Goal: Task Accomplishment & Management: Manage account settings

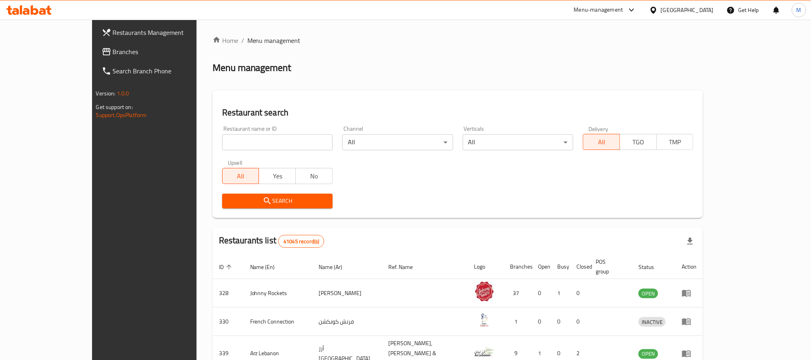
click at [113, 56] on span "Branches" at bounding box center [167, 52] width 108 height 10
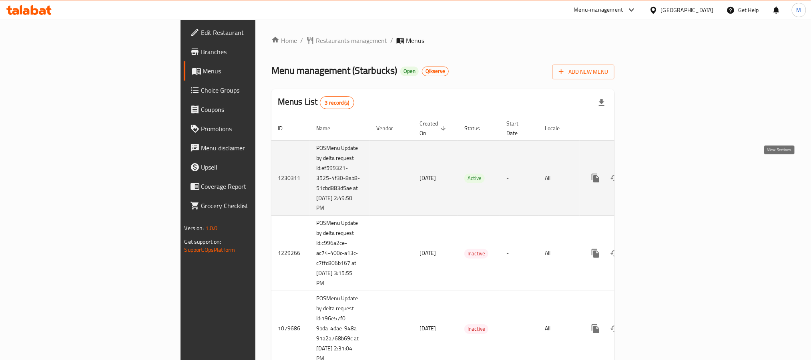
click at [658, 173] on icon "enhanced table" at bounding box center [654, 178] width 10 height 10
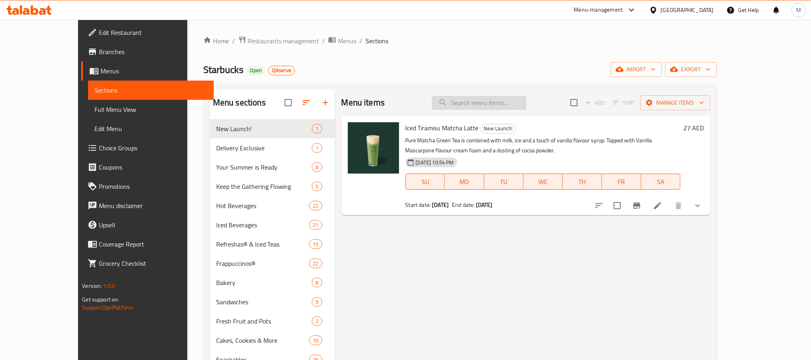
click at [519, 105] on input "search" at bounding box center [479, 103] width 95 height 14
paste input "Frozen Strawberry Acai Starbucks Refresha® Drink"
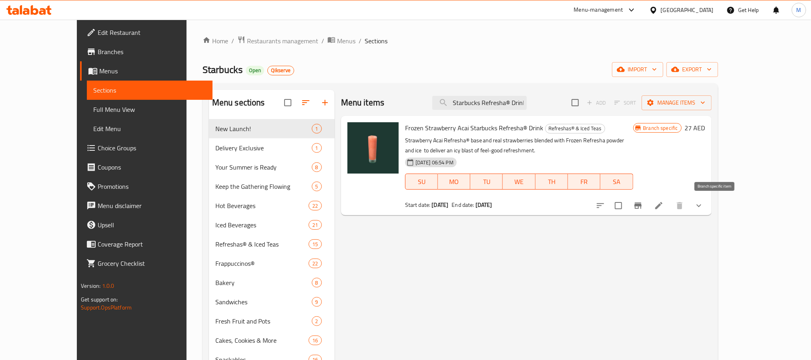
click at [643, 203] on icon "Branch-specific-item" at bounding box center [638, 206] width 10 height 10
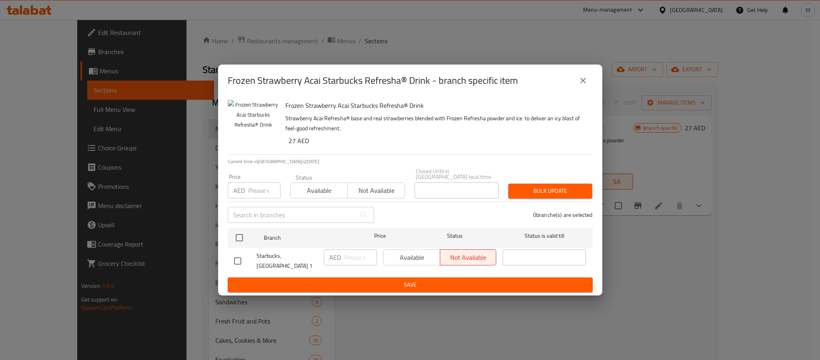
click at [590, 83] on button "close" at bounding box center [583, 80] width 19 height 19
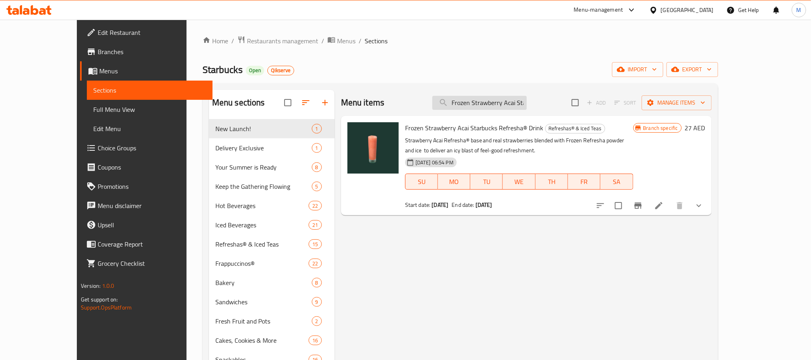
click at [527, 104] on input "Frozen Strawberry Acai Starbucks Refresha® Drink" at bounding box center [479, 103] width 95 height 14
paste input "Mango Dragonfruit"
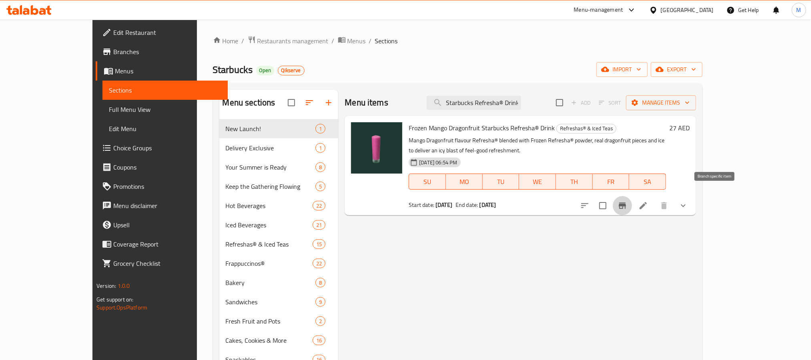
click at [627, 201] on icon "Branch-specific-item" at bounding box center [623, 206] width 10 height 10
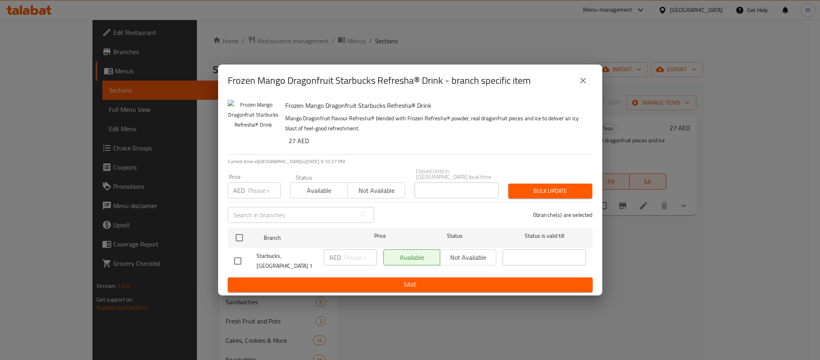
click at [584, 78] on icon "close" at bounding box center [584, 81] width 10 height 10
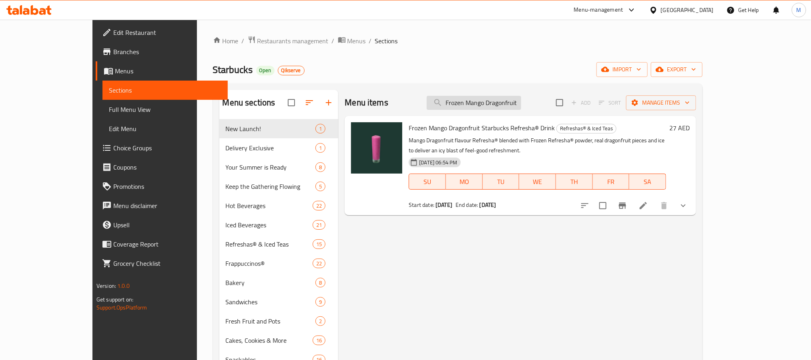
click at [521, 104] on input "Frozen Mango Dragonfruit Starbucks Refresha® Drink" at bounding box center [474, 103] width 95 height 14
paste input "[PERSON_NAME] Hibiscus"
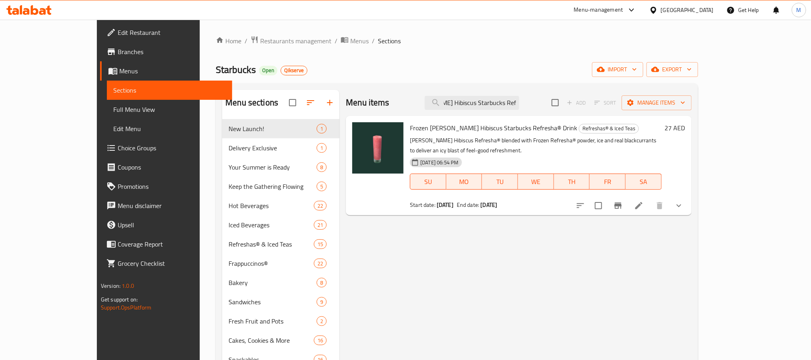
type input "Frozen [PERSON_NAME] Hibiscus Starbucks Refresha® Drink"
click at [622, 202] on icon "Branch-specific-item" at bounding box center [618, 205] width 7 height 6
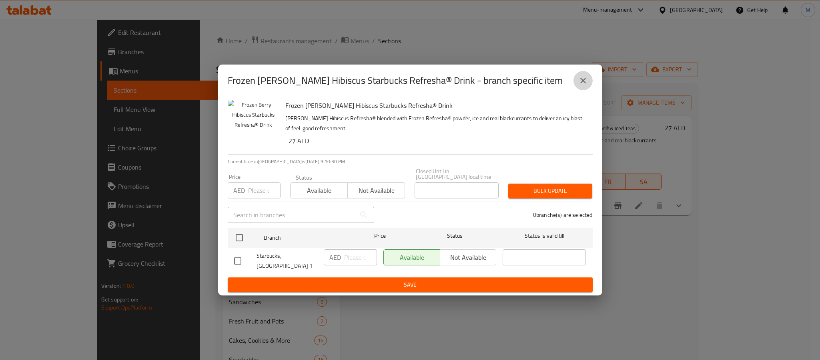
click at [583, 76] on icon "close" at bounding box center [584, 81] width 10 height 10
